Goal: Transaction & Acquisition: Obtain resource

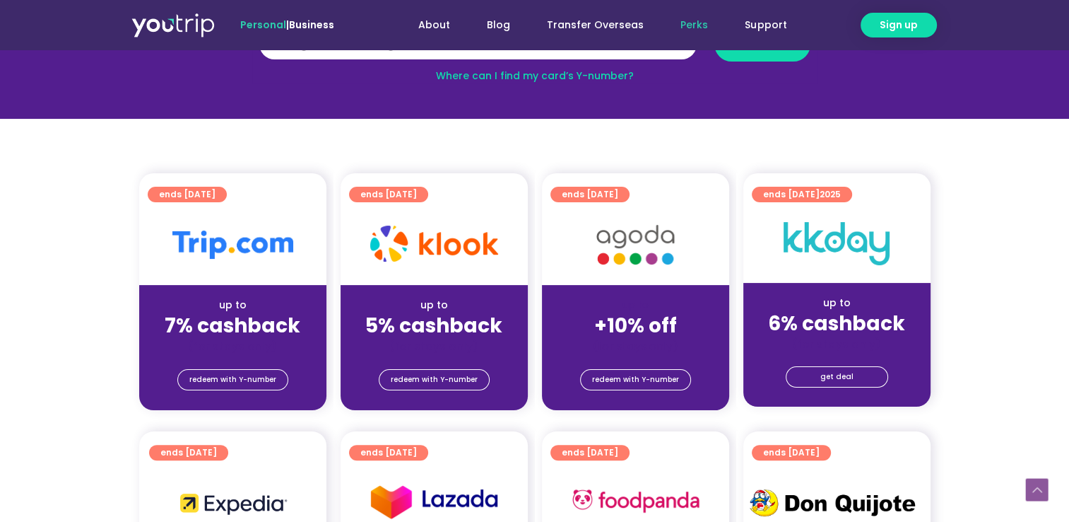
click at [457, 325] on strong "5% cashback" at bounding box center [433, 326] width 137 height 28
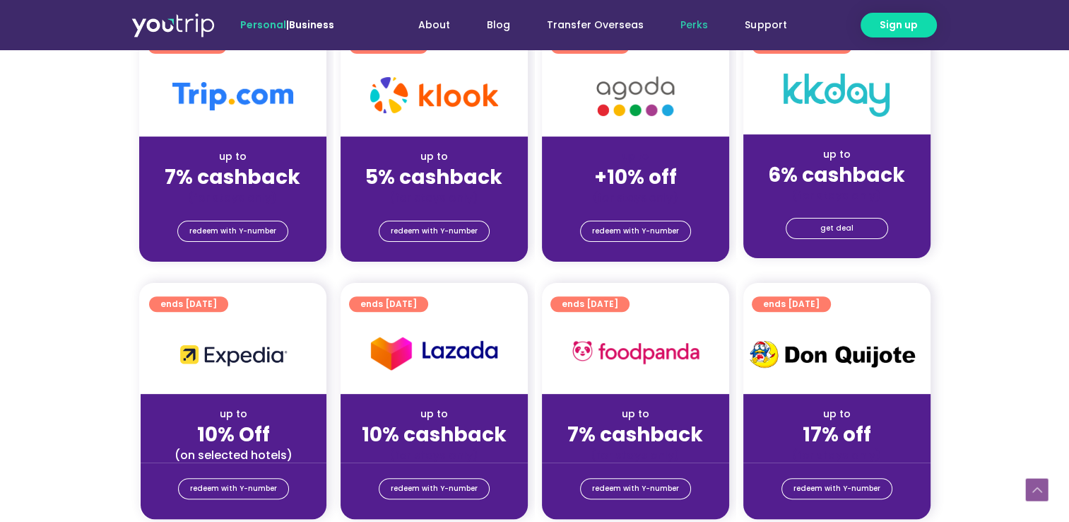
scroll to position [382, 0]
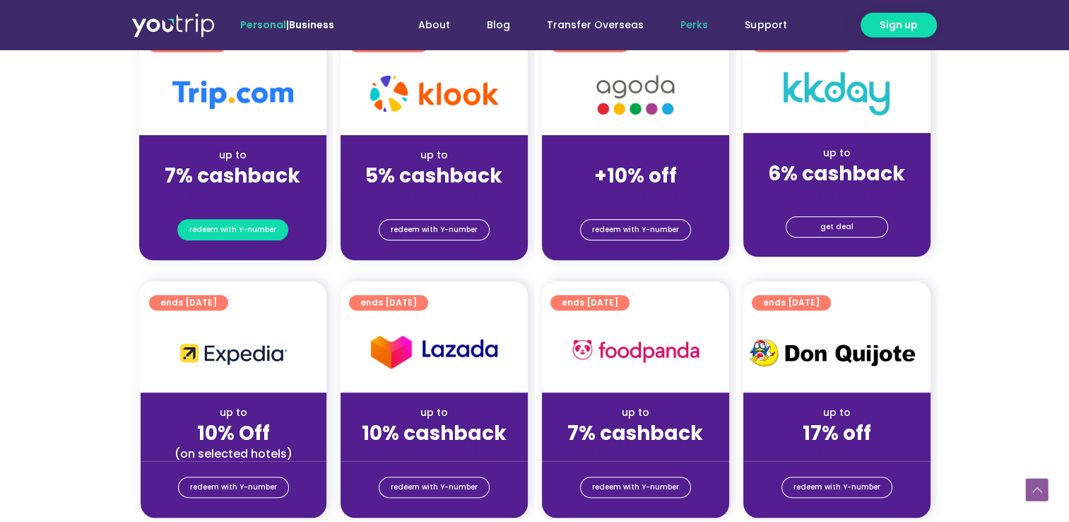
click at [223, 228] on span "redeem with Y-number" at bounding box center [232, 230] width 87 height 20
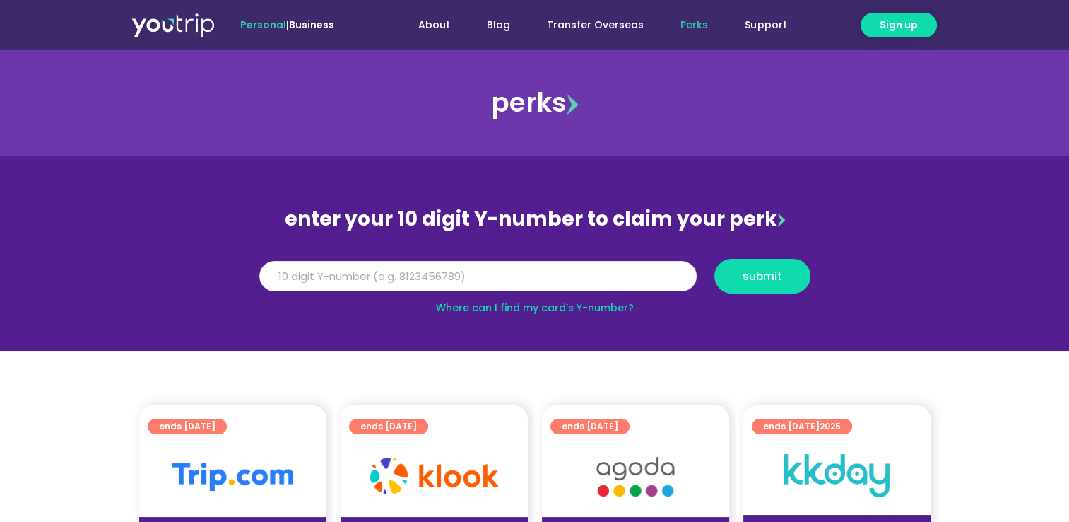
click at [333, 274] on input "Y Number" at bounding box center [477, 276] width 437 height 31
type input "8163508537"
click at [762, 278] on span "submit" at bounding box center [763, 276] width 40 height 11
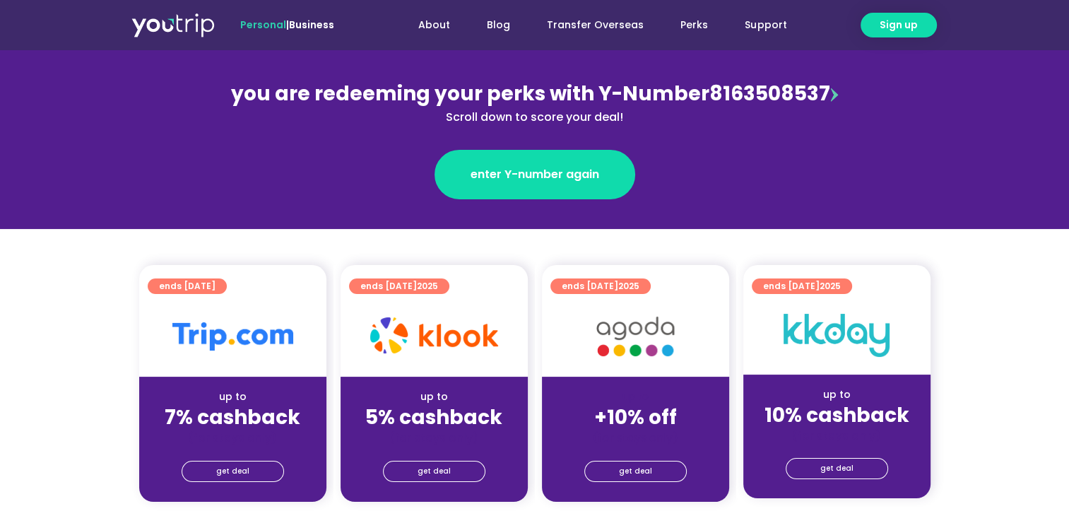
scroll to position [165, 0]
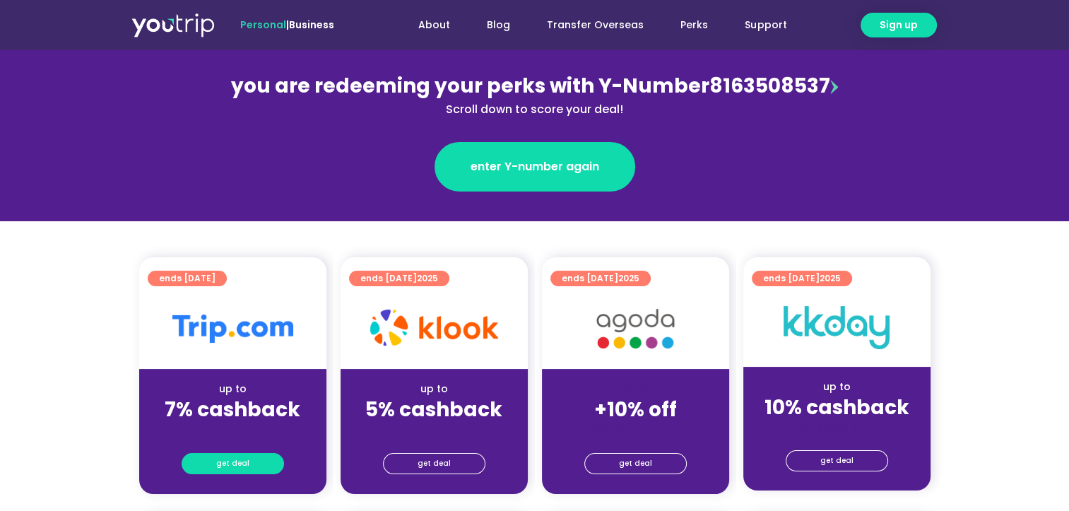
click at [242, 459] on span "get deal" at bounding box center [232, 464] width 33 height 20
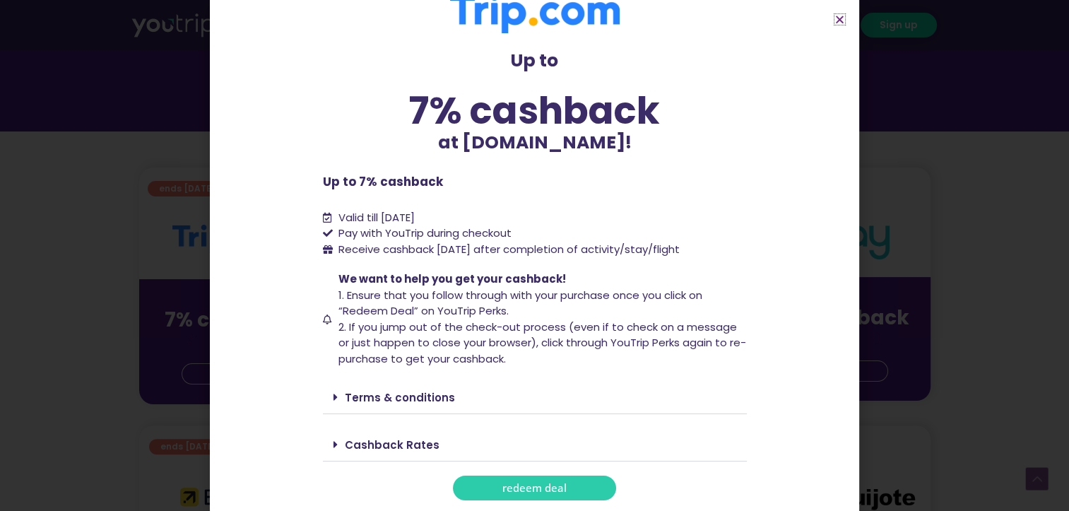
scroll to position [259, 0]
click at [558, 486] on span "redeem deal" at bounding box center [534, 488] width 64 height 11
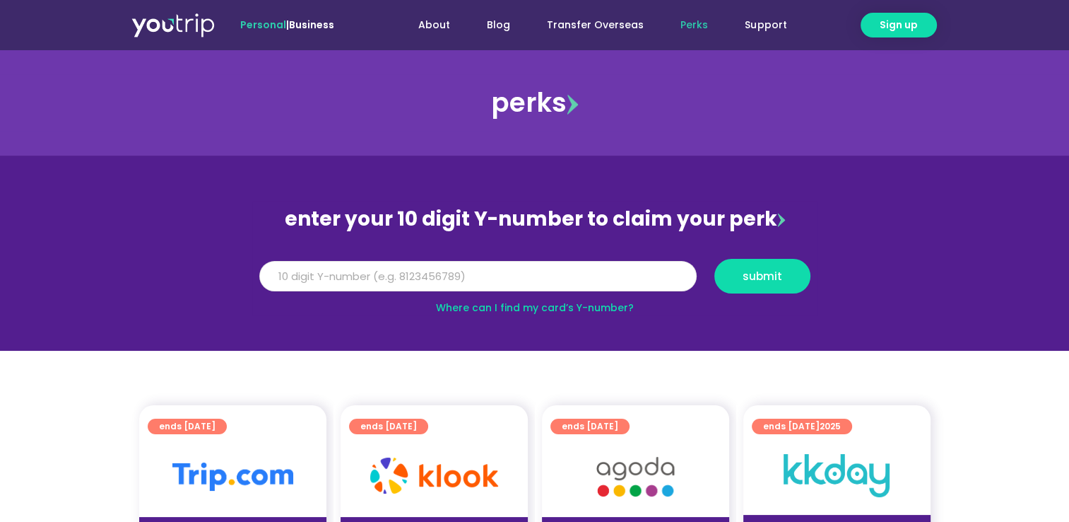
click at [619, 270] on input "Y Number" at bounding box center [477, 276] width 437 height 31
